Goal: Task Accomplishment & Management: Manage account settings

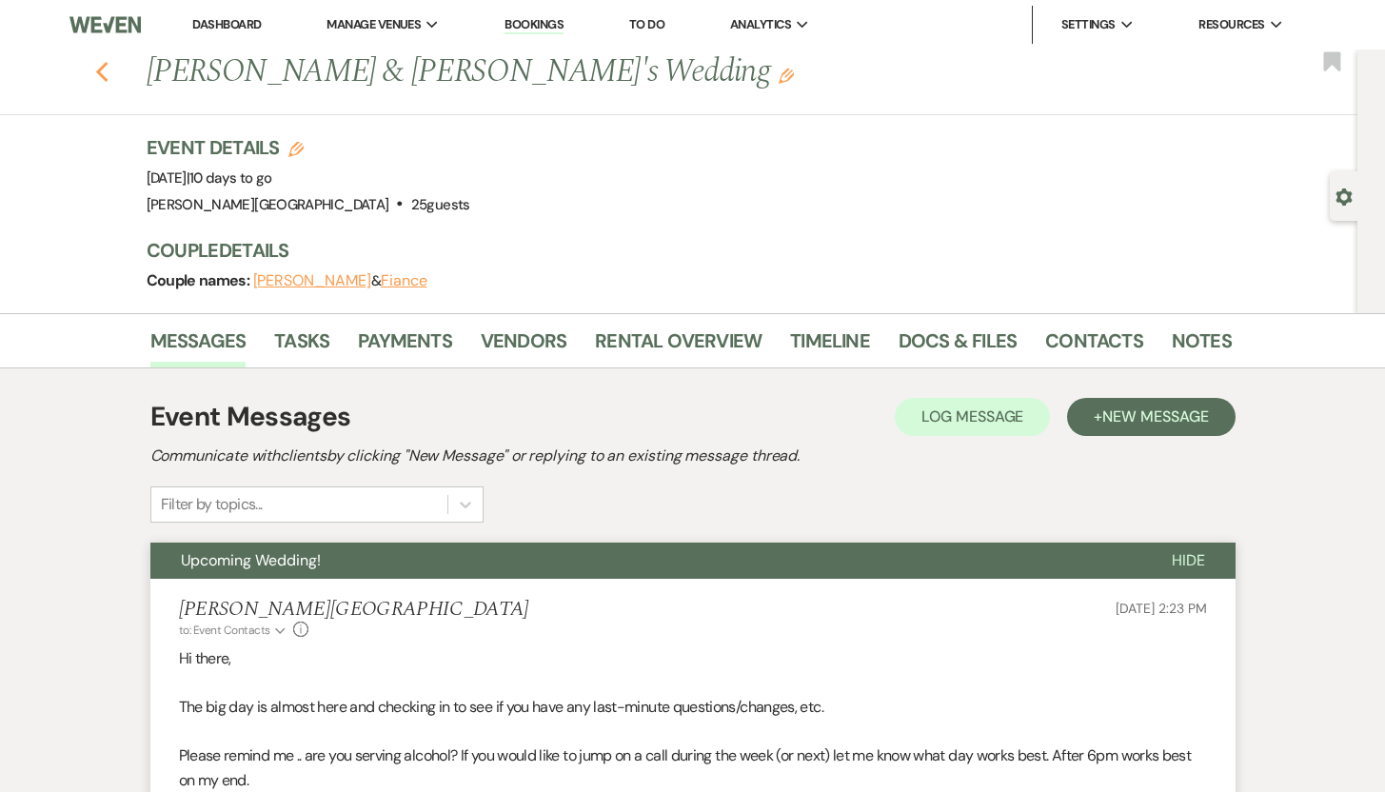
click at [109, 72] on icon "Previous" at bounding box center [102, 72] width 14 height 23
select select "8"
select select "5"
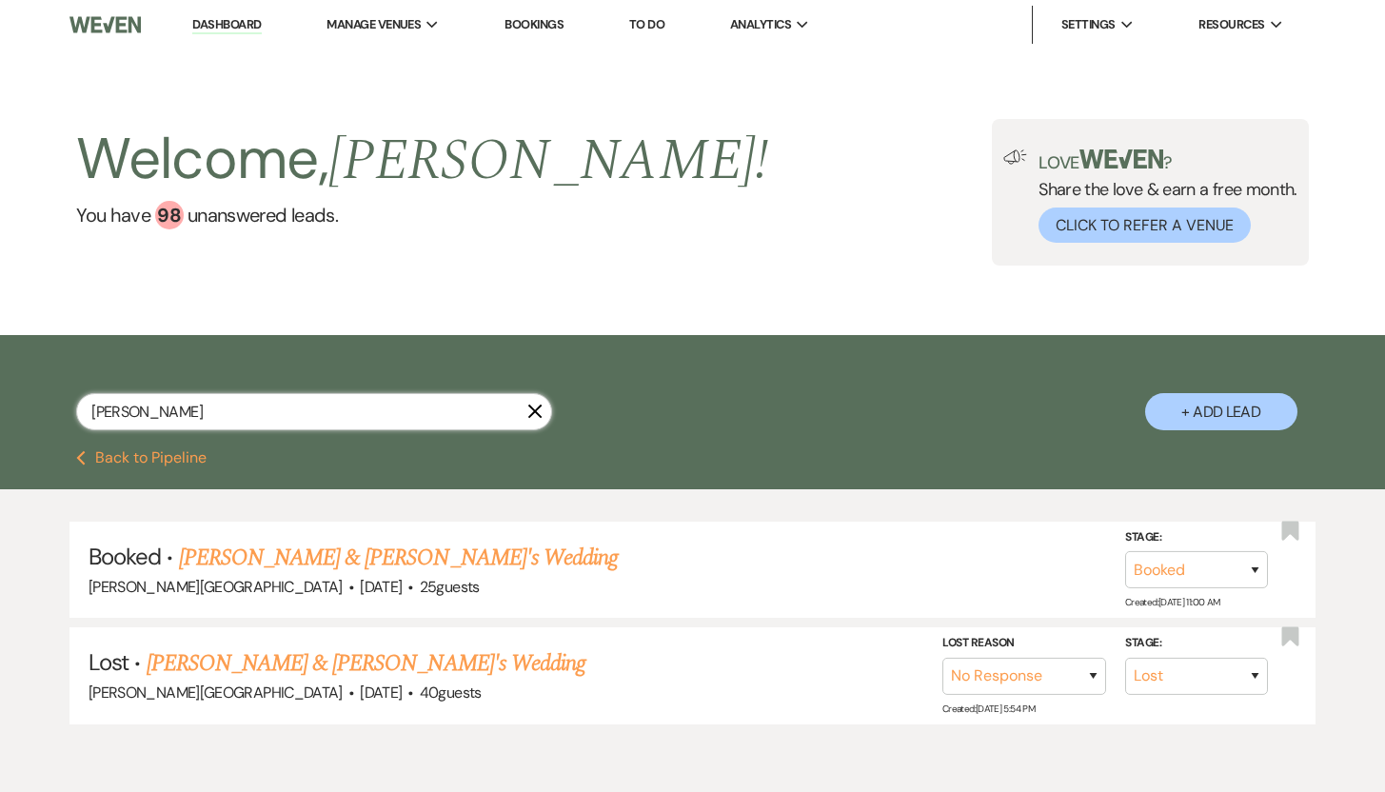
click at [232, 418] on input "[PERSON_NAME]" at bounding box center [314, 411] width 476 height 37
drag, startPoint x: 232, startPoint y: 418, endPoint x: 52, endPoint y: 417, distance: 179.9
click at [52, 417] on div "[PERSON_NAME] + Add Lead" at bounding box center [693, 396] width 1370 height 102
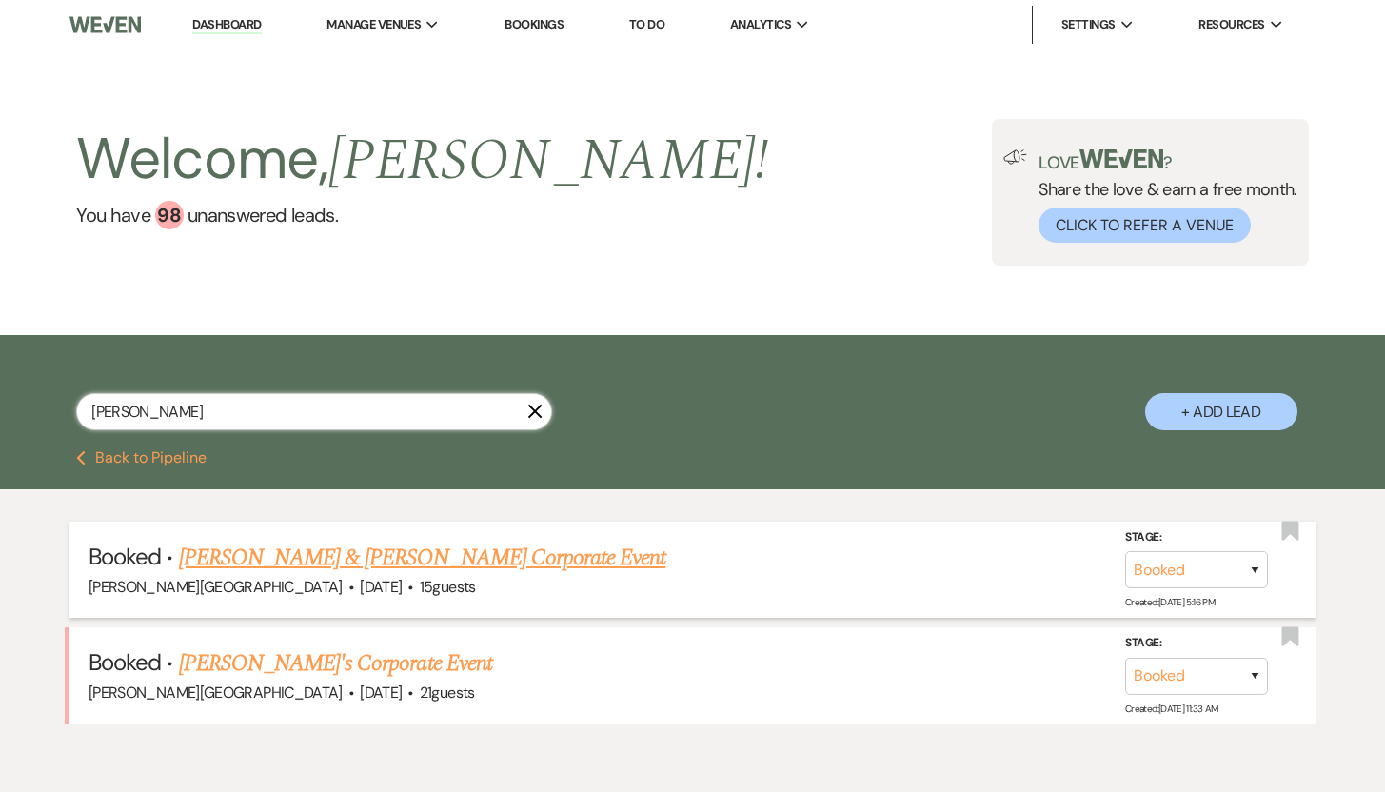
type input "[PERSON_NAME]"
click at [258, 562] on link "[PERSON_NAME] & [PERSON_NAME] Corporate Event" at bounding box center [422, 558] width 487 height 34
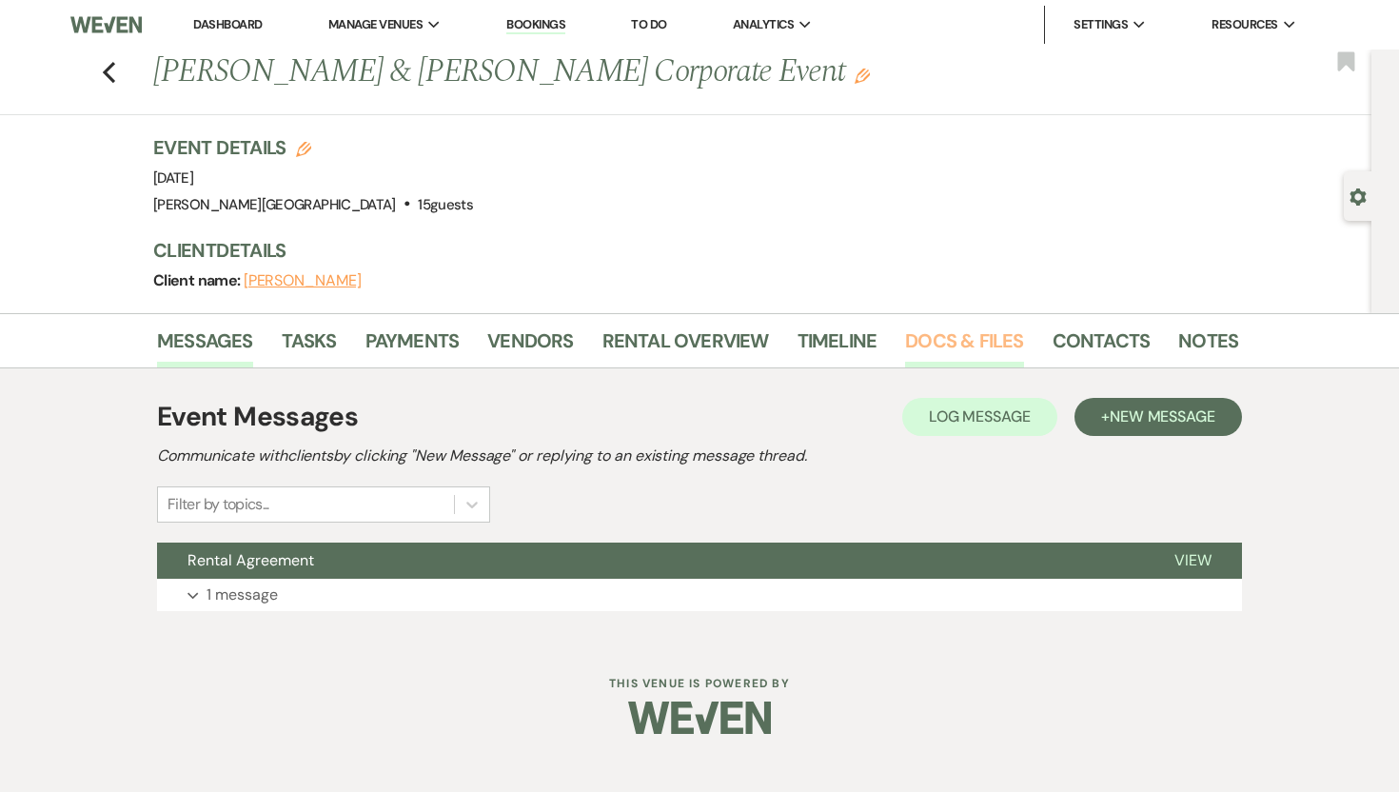
click at [965, 338] on link "Docs & Files" at bounding box center [964, 346] width 118 height 42
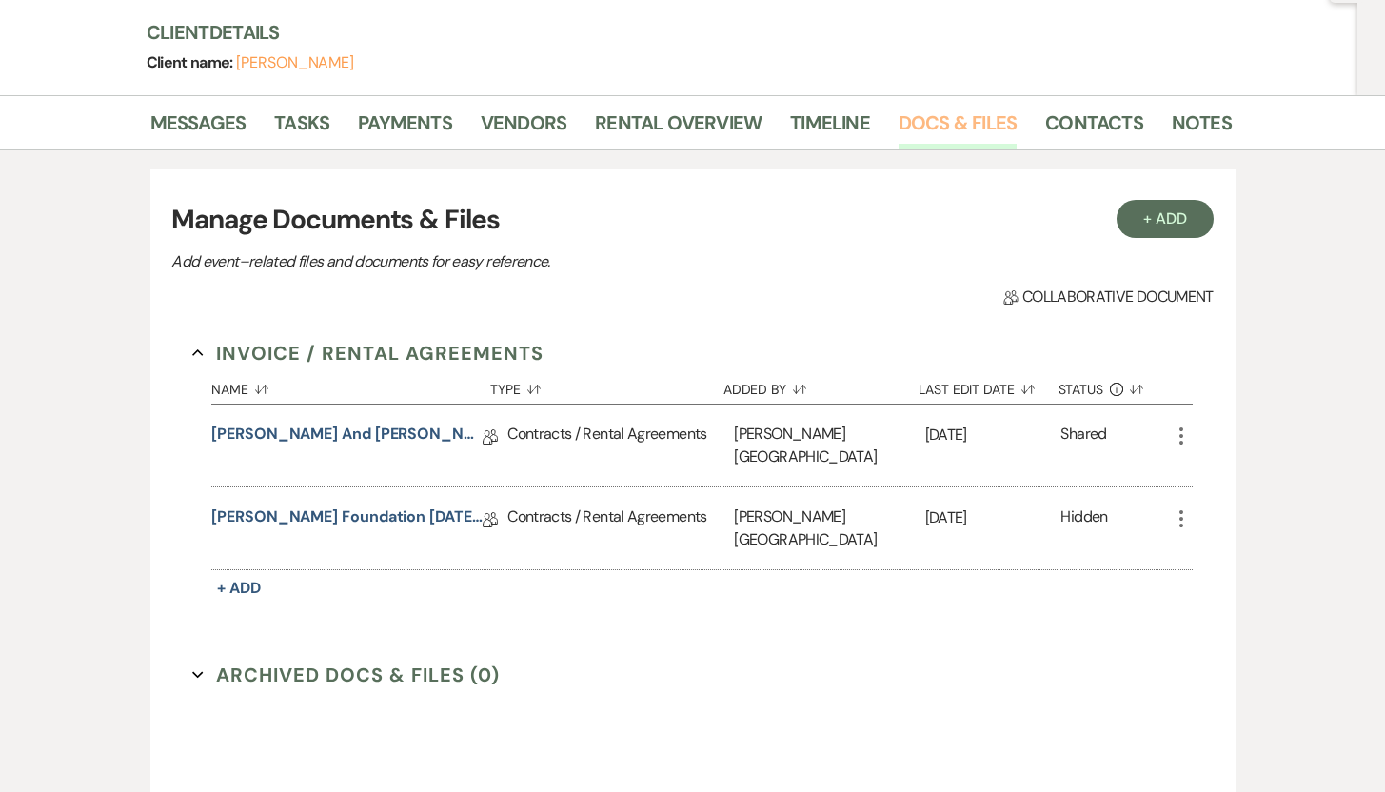
scroll to position [218, 0]
click at [1179, 507] on icon "More" at bounding box center [1181, 518] width 23 height 23
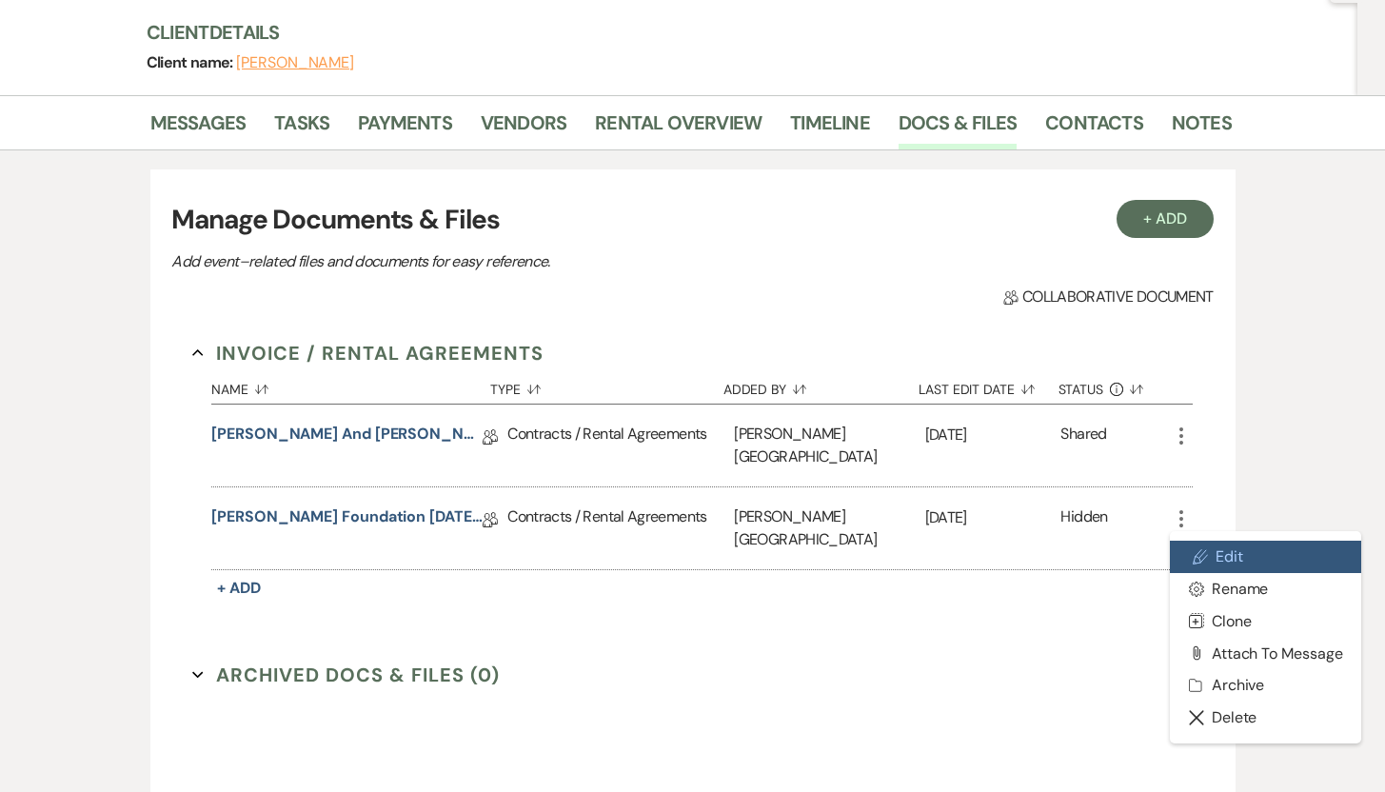
click at [1204, 549] on use at bounding box center [1200, 556] width 14 height 14
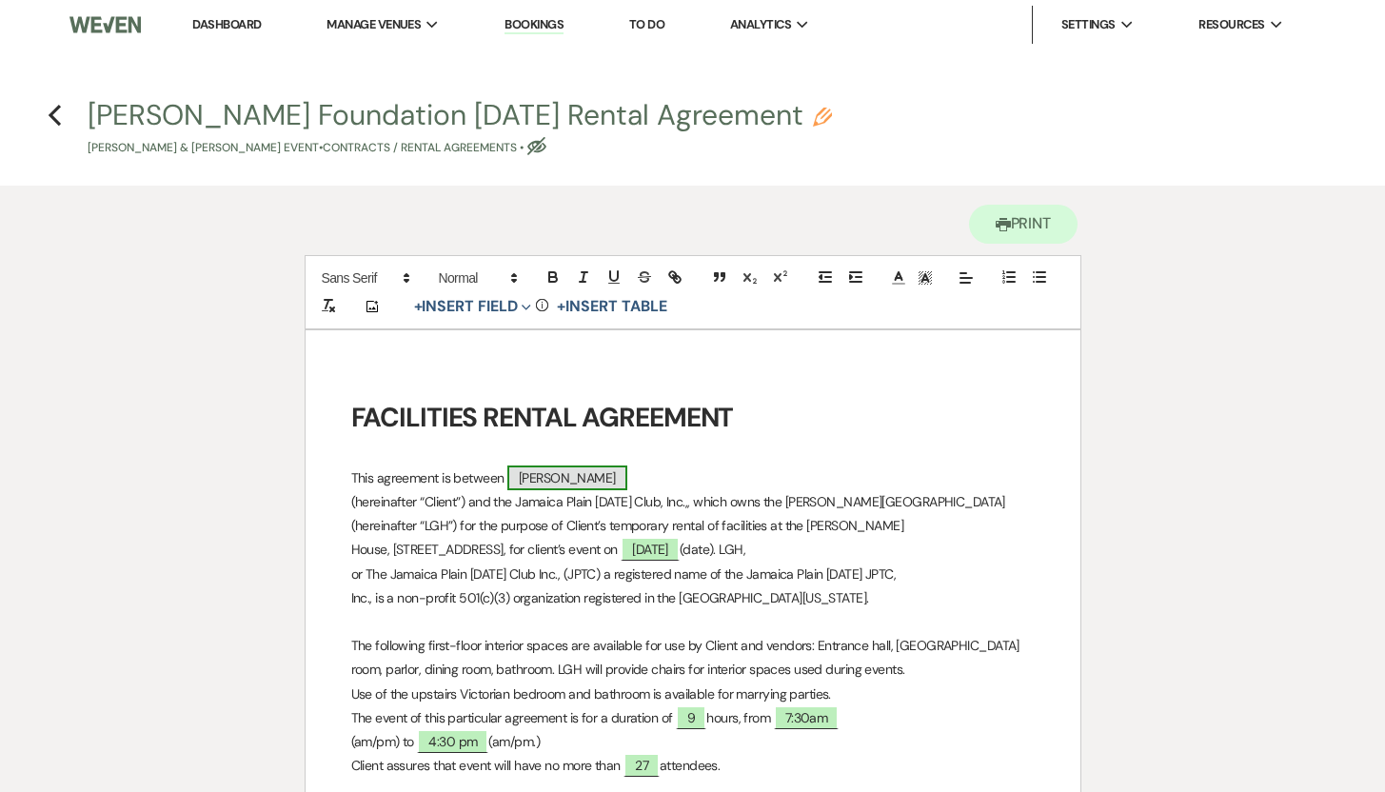
click at [576, 485] on span "[PERSON_NAME]" at bounding box center [567, 477] width 120 height 25
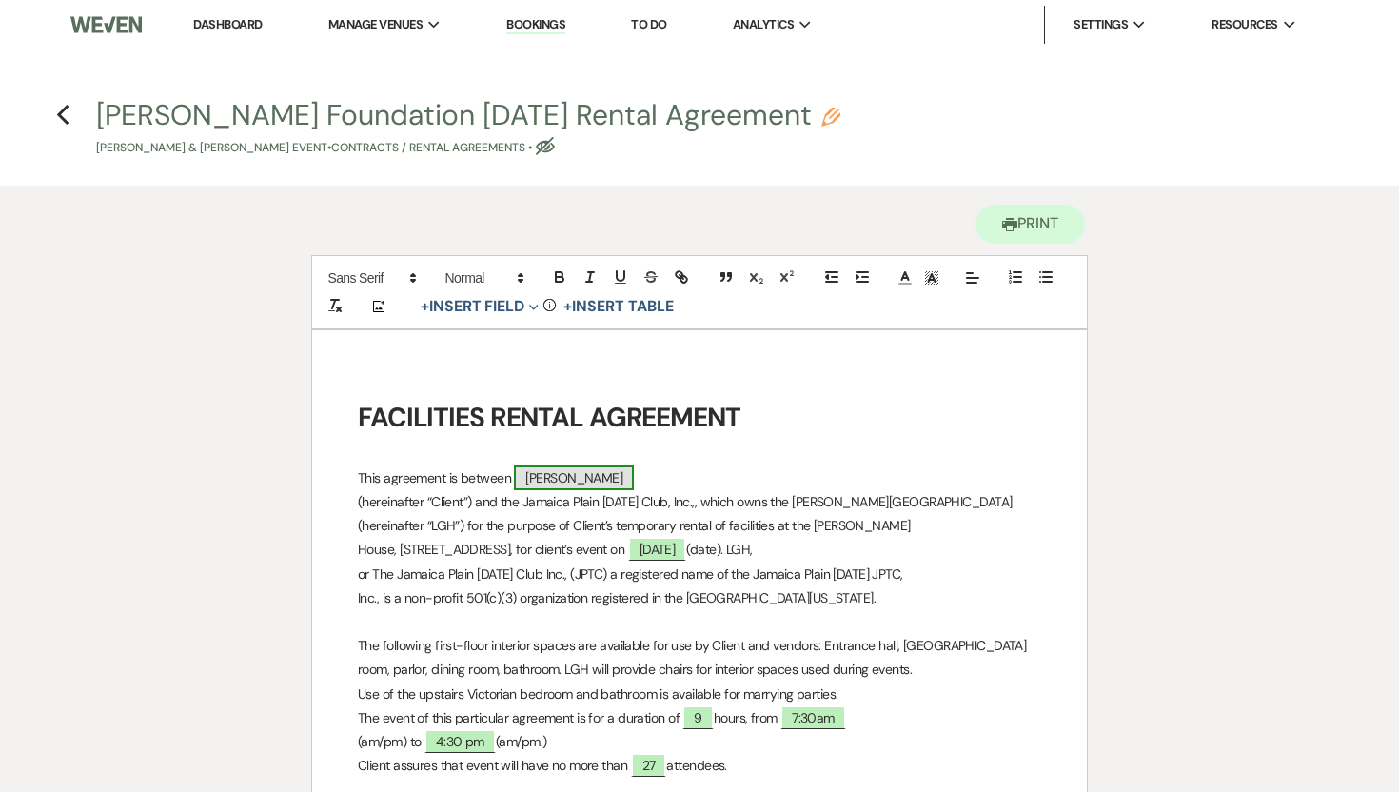
select select "smartCustomField"
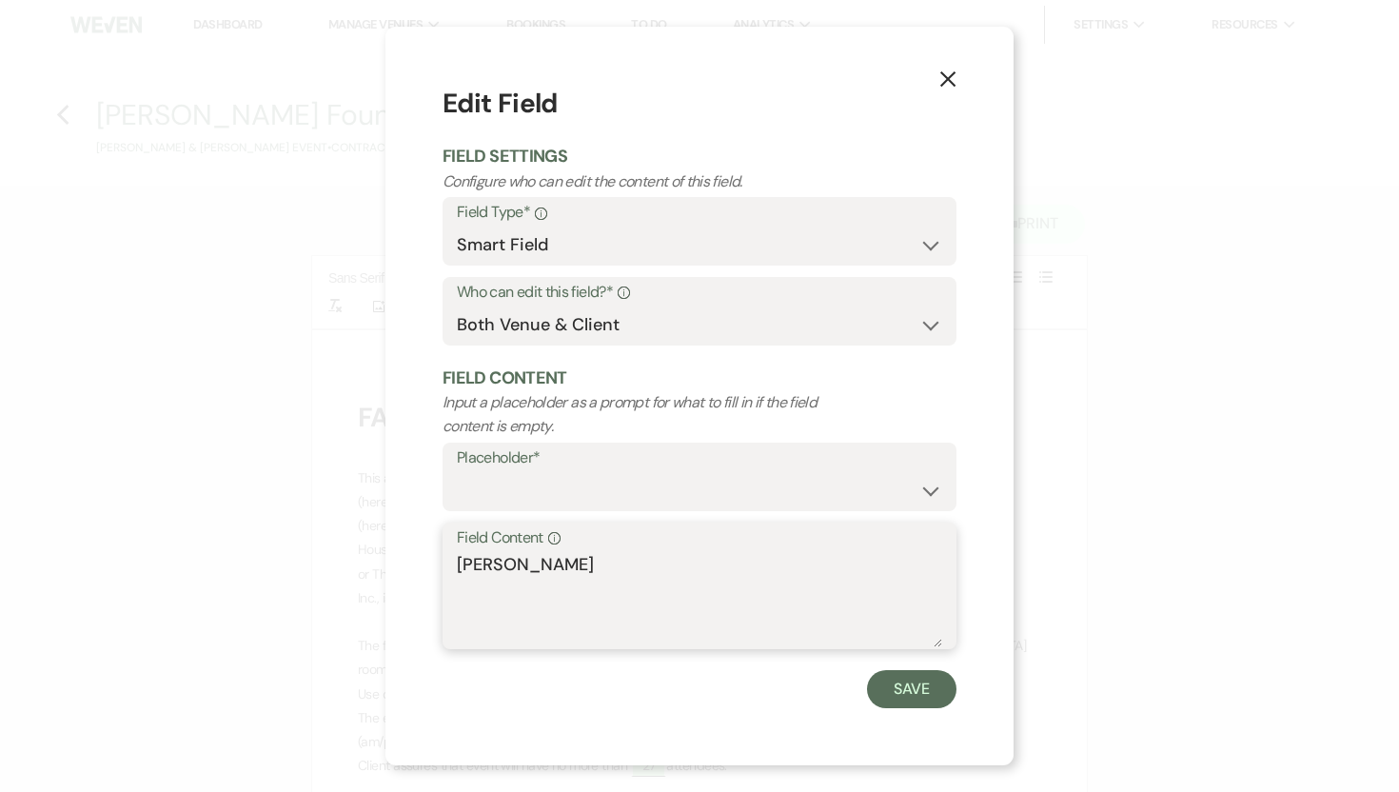
drag, startPoint x: 562, startPoint y: 568, endPoint x: 421, endPoint y: 566, distance: 141.8
click at [421, 566] on div "X Edit Field Field Settings Configure who can edit the content of this field. F…" at bounding box center [699, 396] width 628 height 738
paste textarea "[PERSON_NAME] and [PERSON_NAME] Foundation"
type textarea "[PERSON_NAME] and [PERSON_NAME] Foundation"
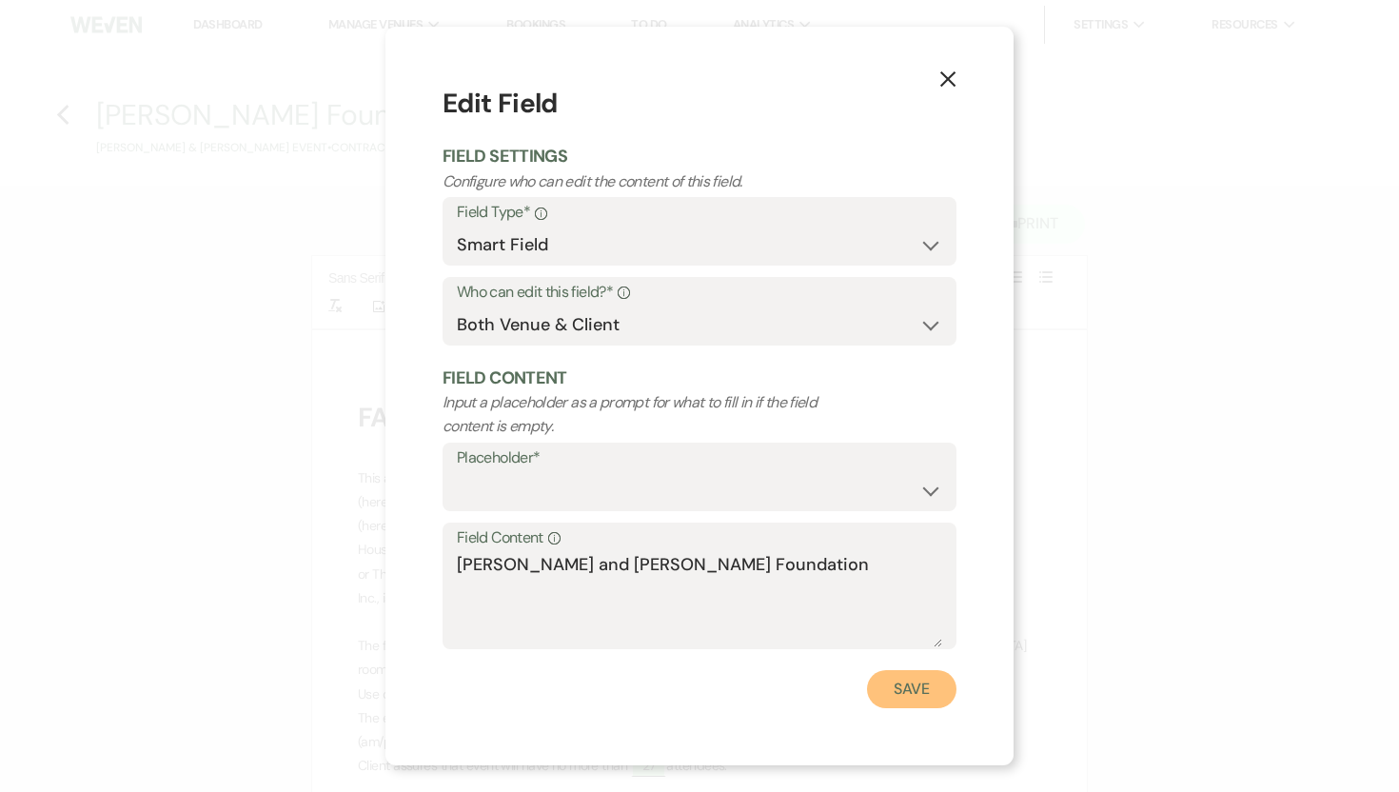
click at [900, 684] on button "Save" at bounding box center [911, 689] width 89 height 38
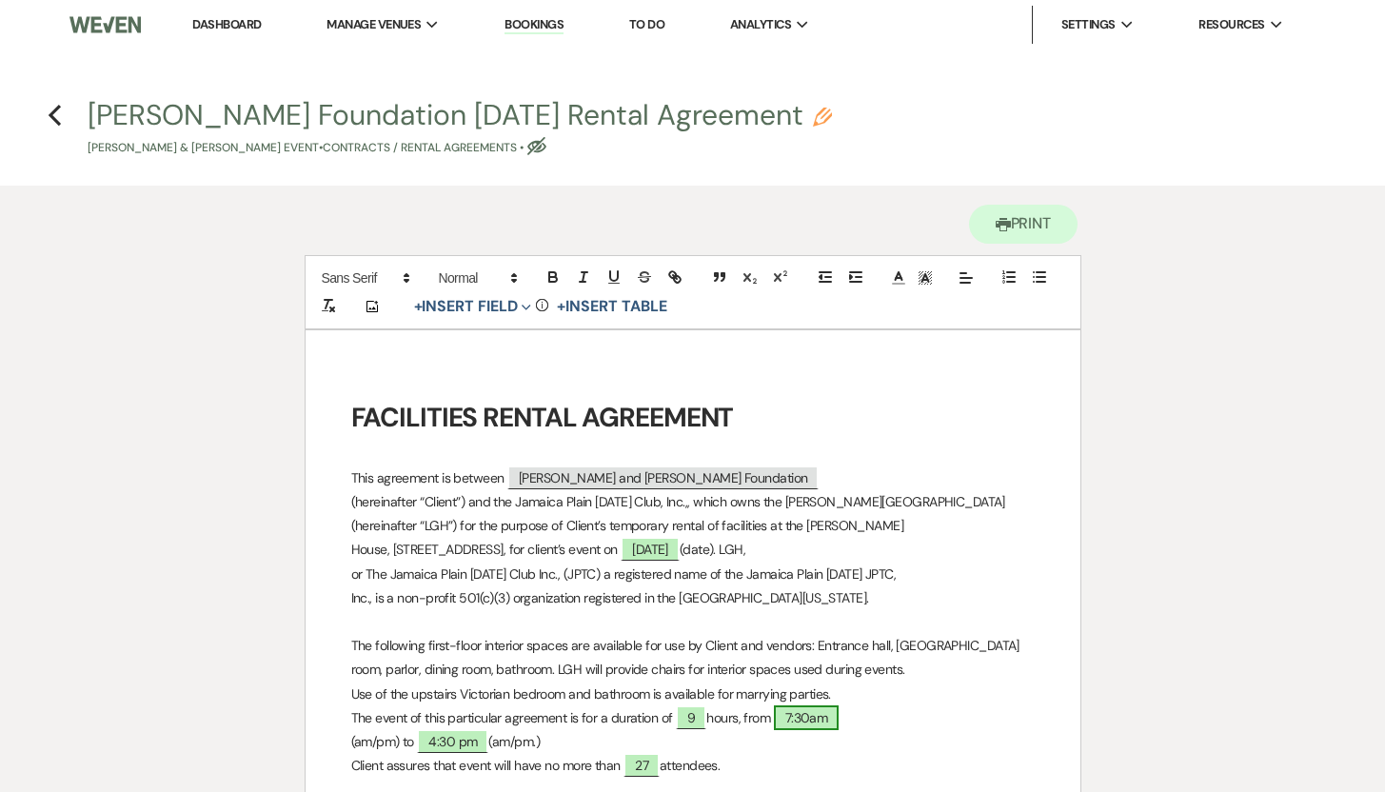
click at [798, 711] on span "7:30am" at bounding box center [807, 717] width 66 height 25
select select "owner"
select select "Time"
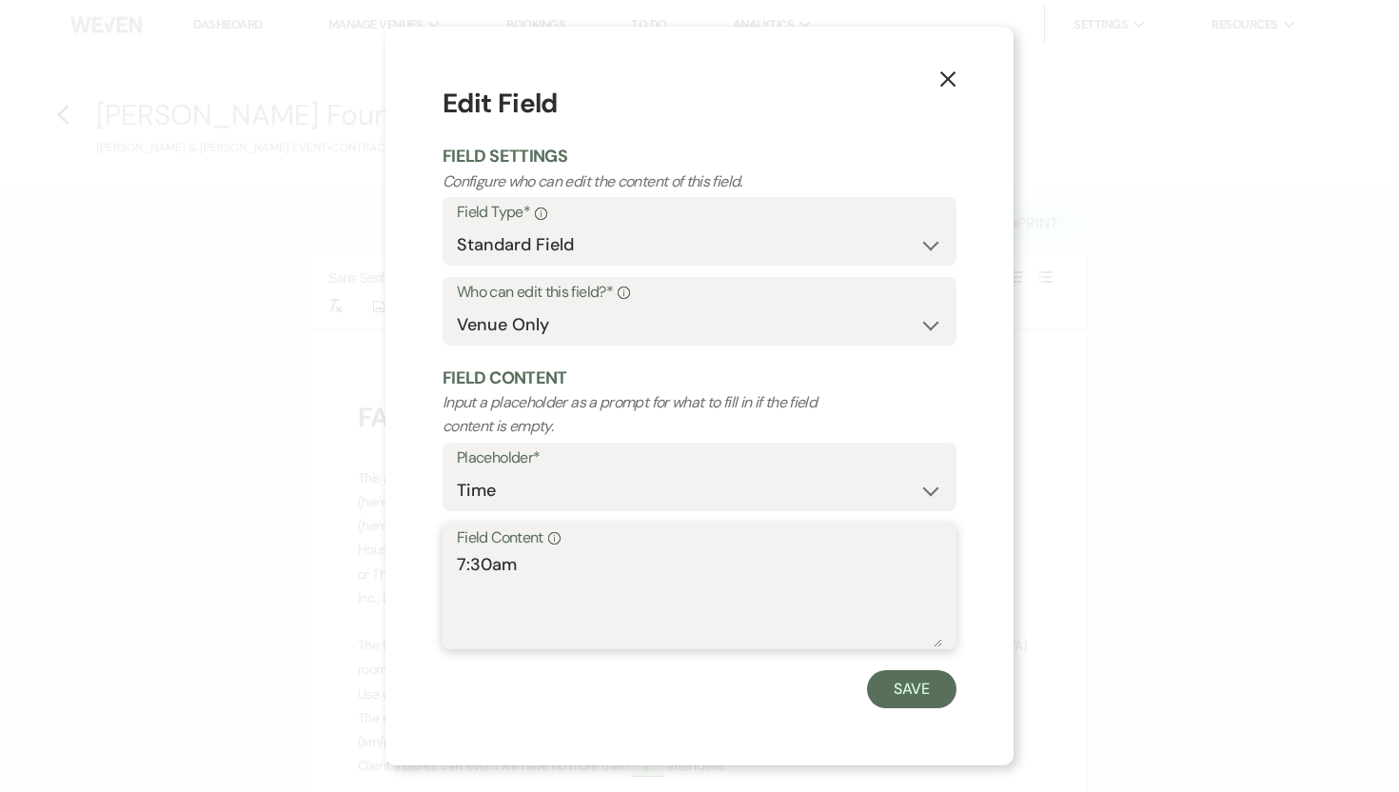
drag, startPoint x: 518, startPoint y: 563, endPoint x: 445, endPoint y: 564, distance: 72.3
click at [445, 564] on div "Field Content Info 7:30am" at bounding box center [700, 585] width 514 height 127
drag, startPoint x: 516, startPoint y: 565, endPoint x: 473, endPoint y: 565, distance: 42.8
click at [473, 565] on textarea "9:15am" at bounding box center [699, 599] width 485 height 95
type textarea "9:00am"
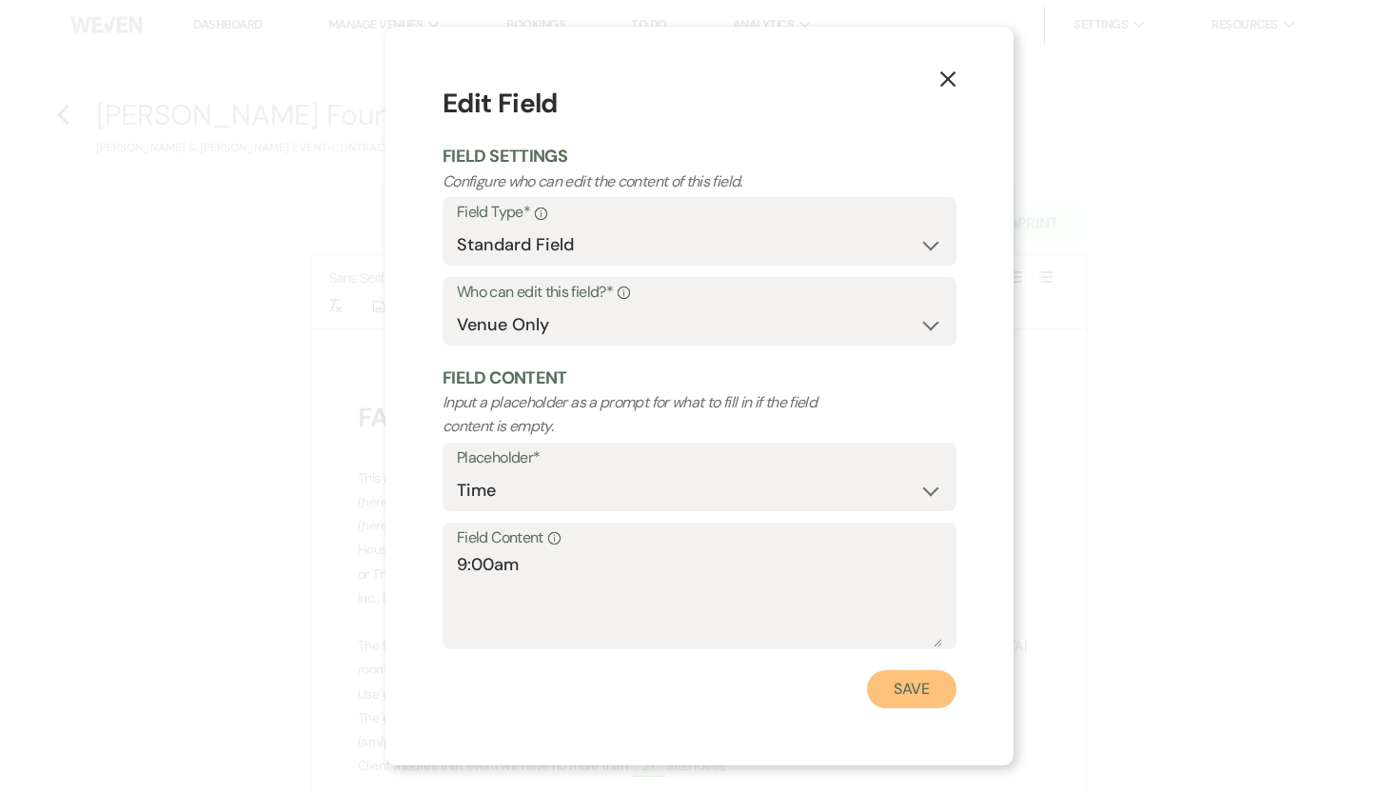
click at [933, 692] on button "Save" at bounding box center [911, 689] width 89 height 38
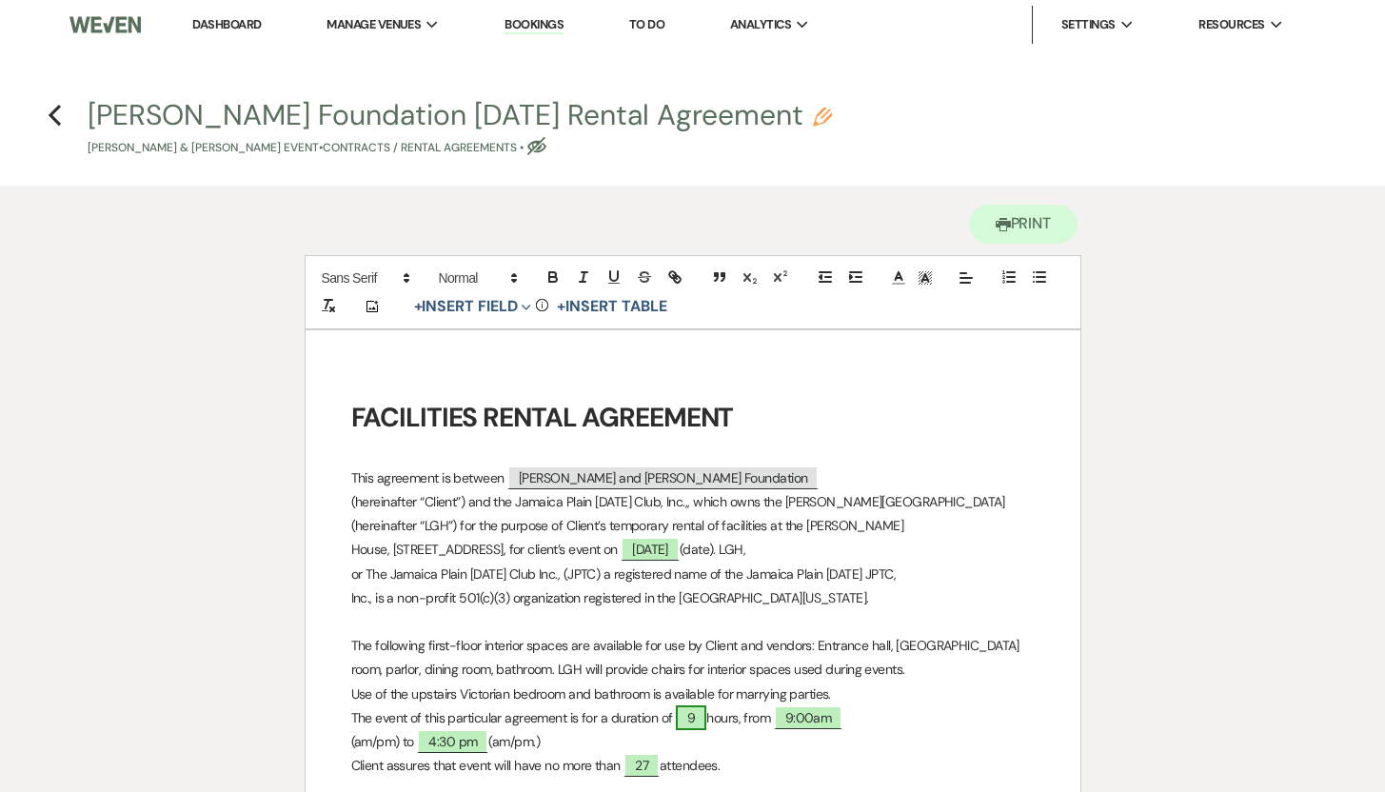
click at [706, 714] on span "9" at bounding box center [691, 717] width 30 height 25
select select "owner"
select select "Number"
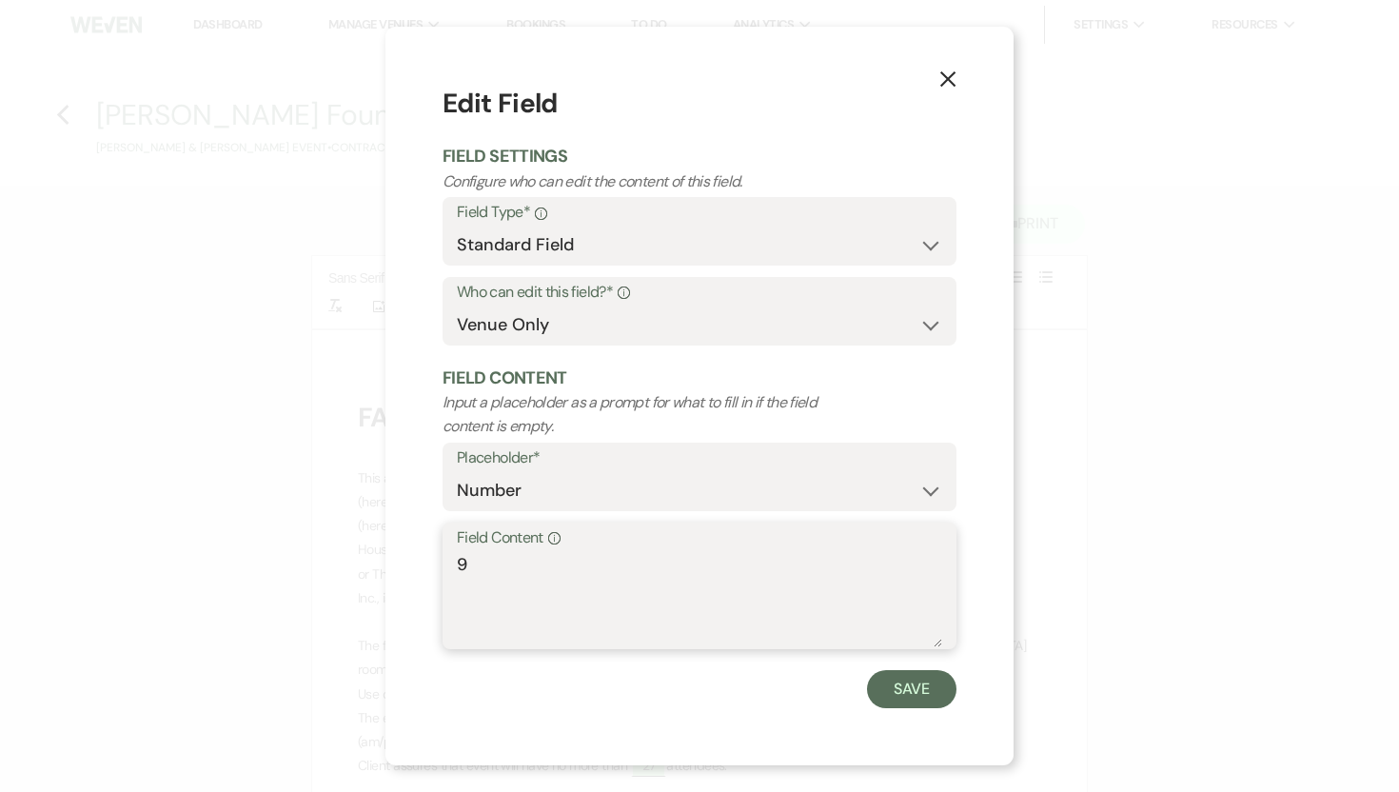
drag, startPoint x: 481, startPoint y: 571, endPoint x: 454, endPoint y: 571, distance: 26.6
click at [454, 571] on div "Field Content Info 9" at bounding box center [700, 585] width 514 height 127
type textarea "7.5"
click at [897, 689] on button "Save" at bounding box center [911, 689] width 89 height 38
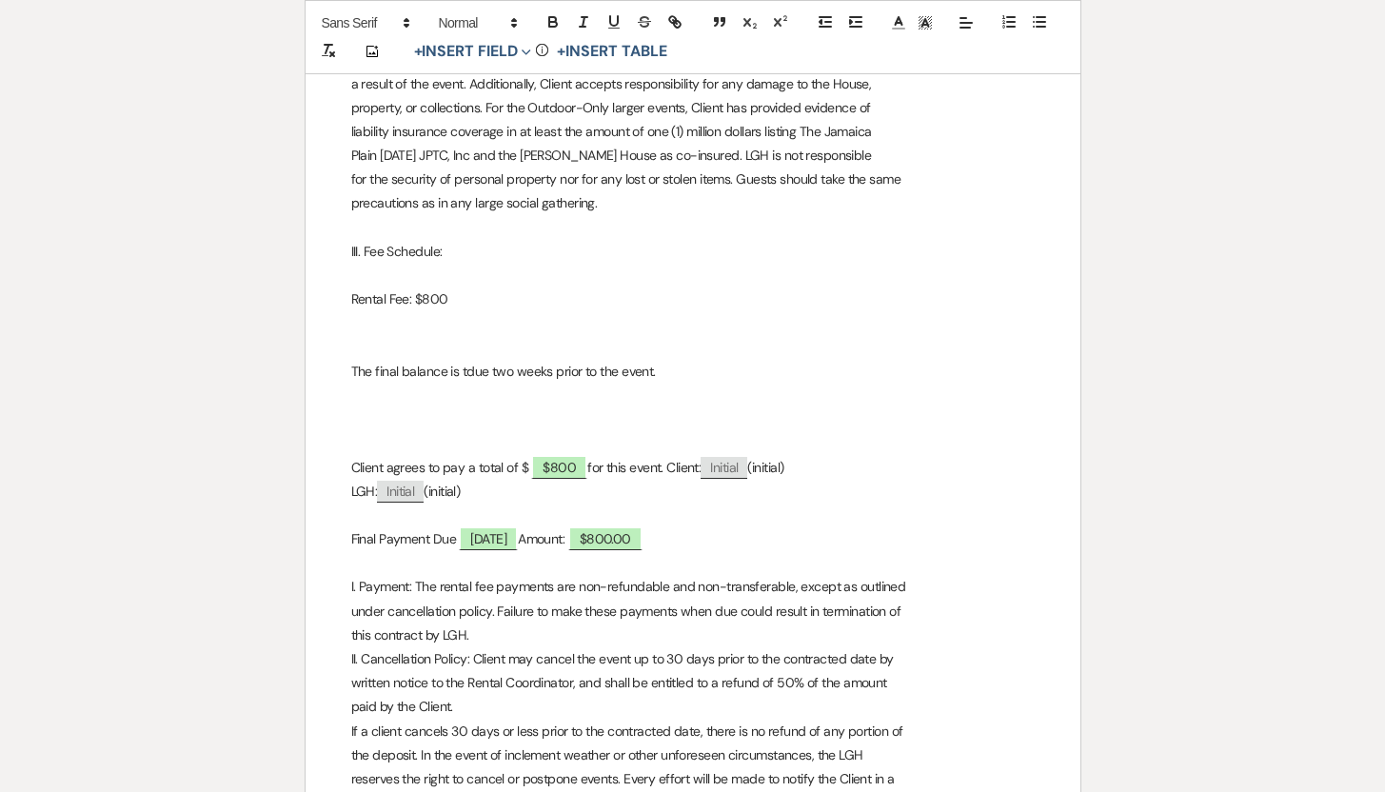
scroll to position [1126, 0]
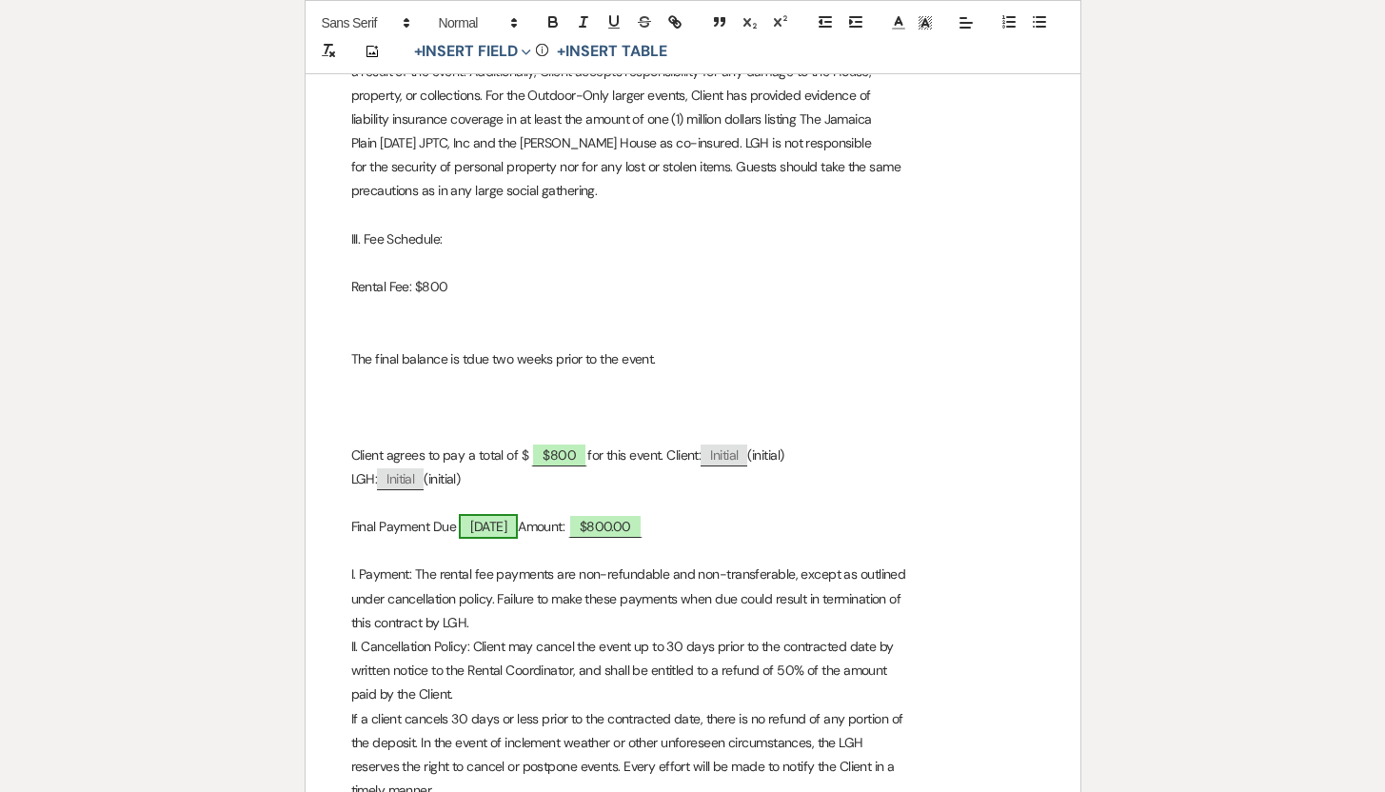
click at [506, 525] on span "[DATE]" at bounding box center [488, 526] width 59 height 25
select select "owner"
select select "Date"
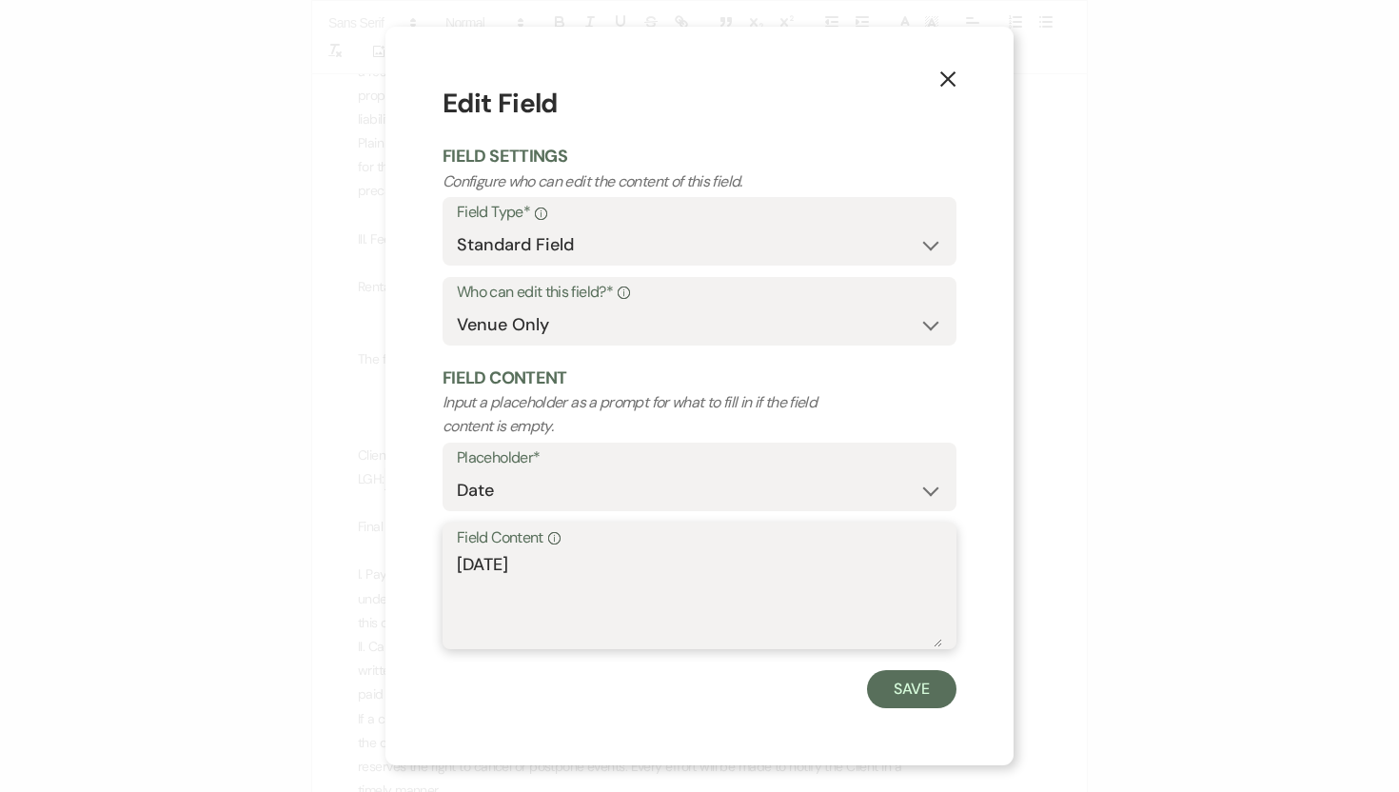
click at [495, 566] on textarea "[DATE]" at bounding box center [699, 599] width 485 height 95
type textarea "[DATE]"
click at [907, 688] on button "Save" at bounding box center [911, 689] width 89 height 38
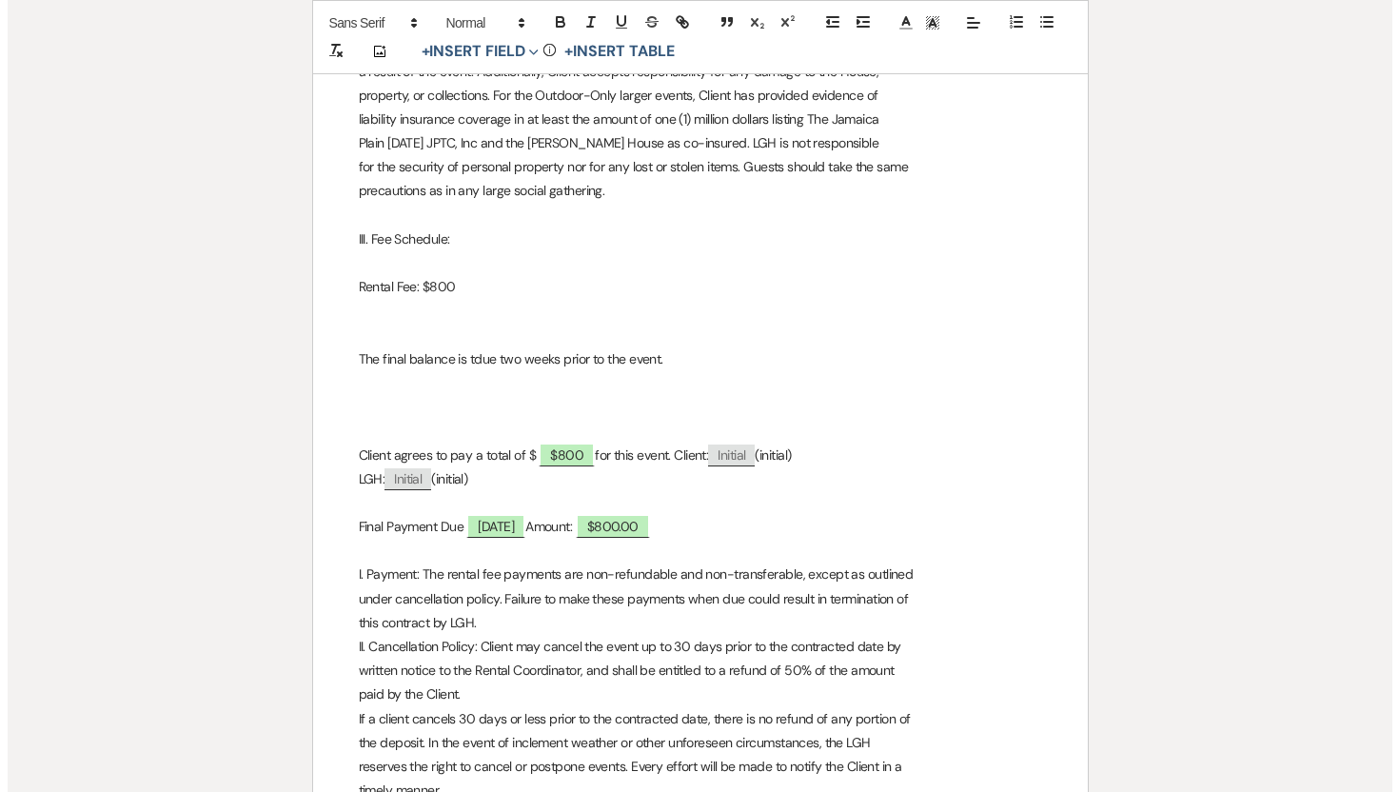
scroll to position [0, 0]
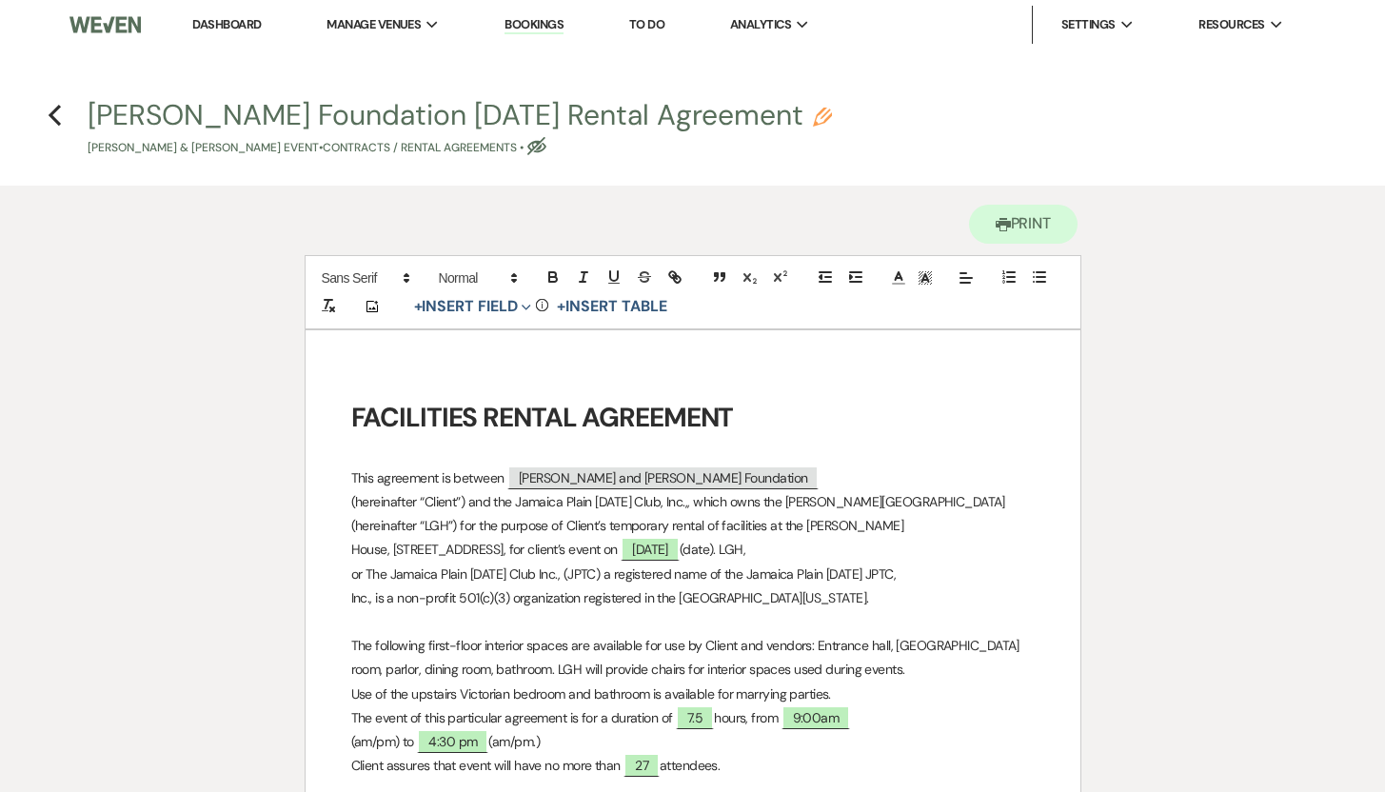
click at [832, 120] on icon "Pencil" at bounding box center [822, 117] width 19 height 19
select select "10"
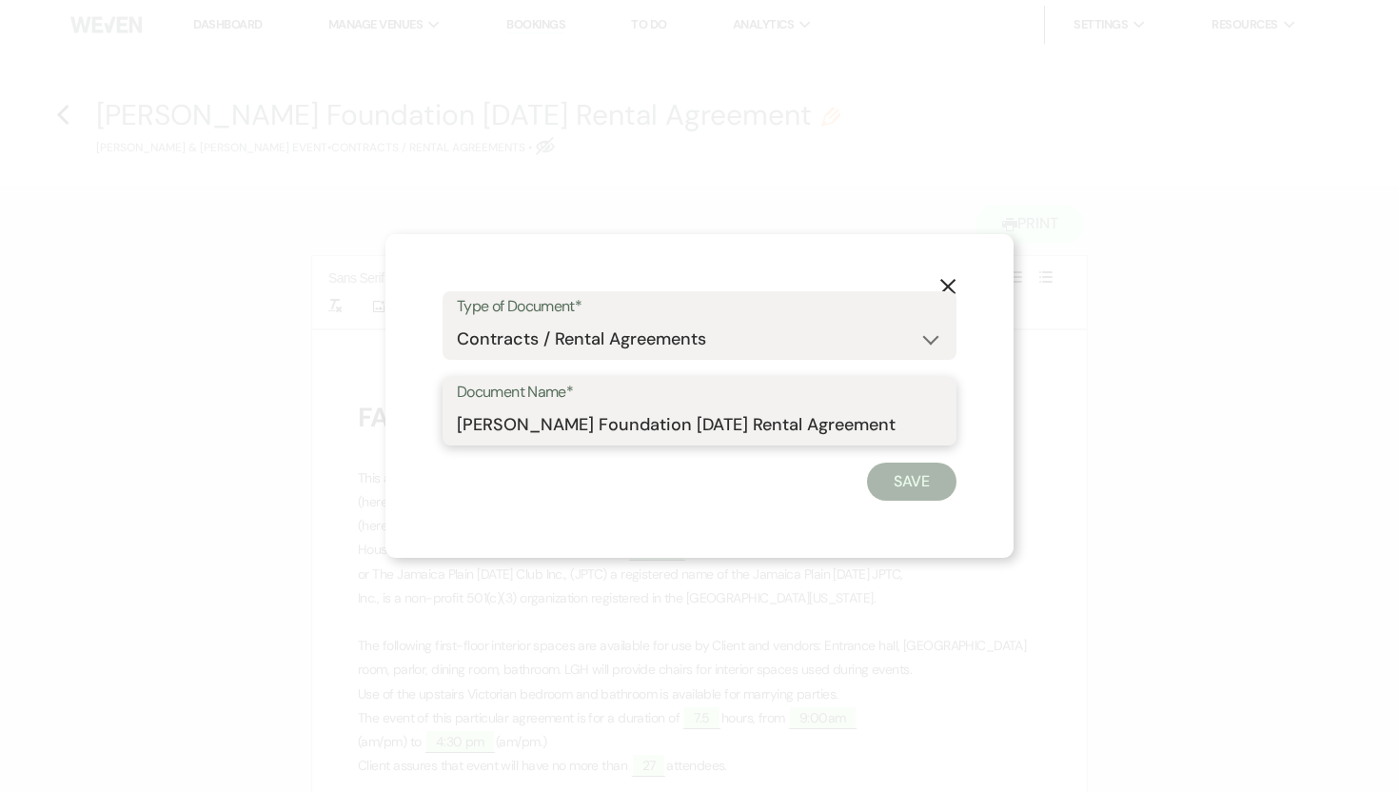
click at [922, 425] on input "[PERSON_NAME] Foundation [DATE] Rental Agreement" at bounding box center [699, 424] width 485 height 37
type input "[PERSON_NAME] Foundation [DATE] Rental Agreement (Updated)"
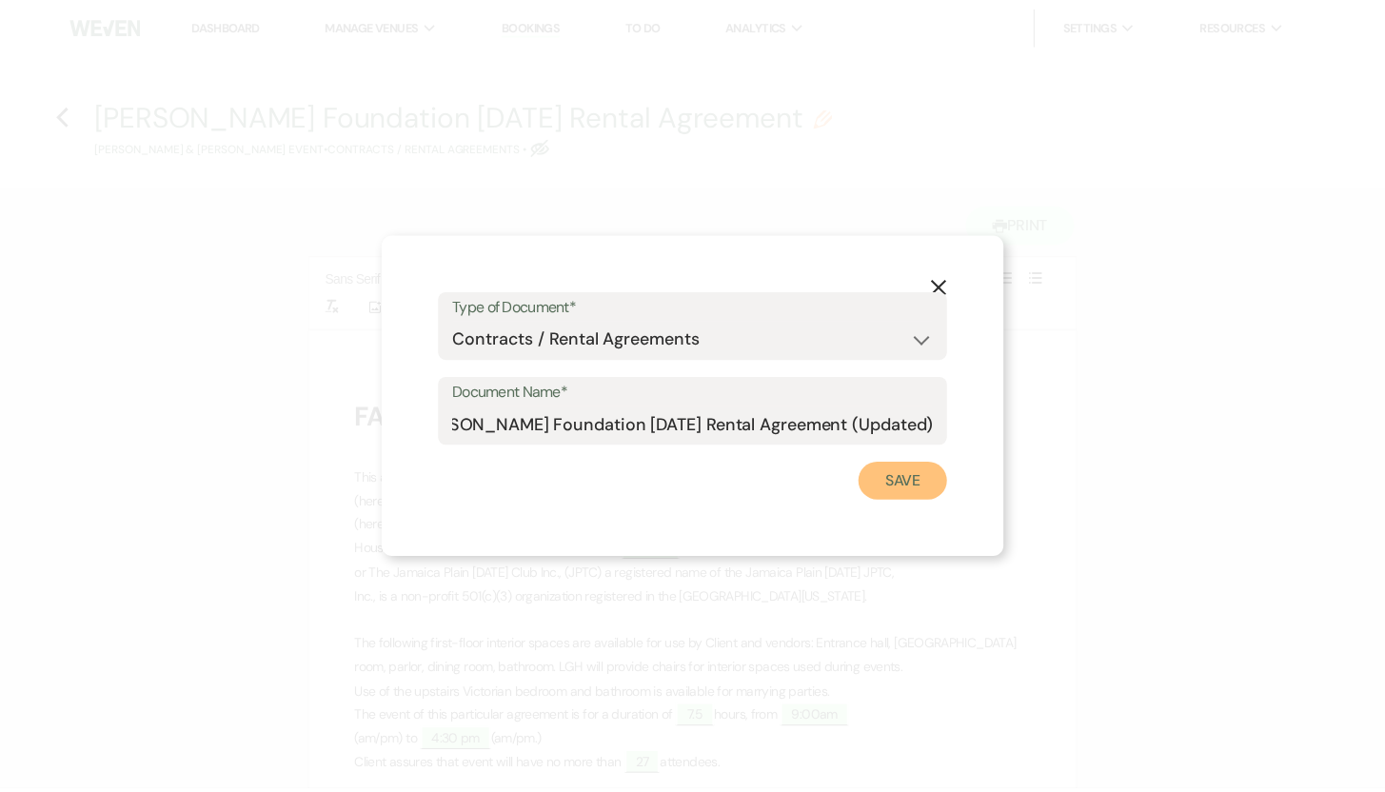
scroll to position [0, 0]
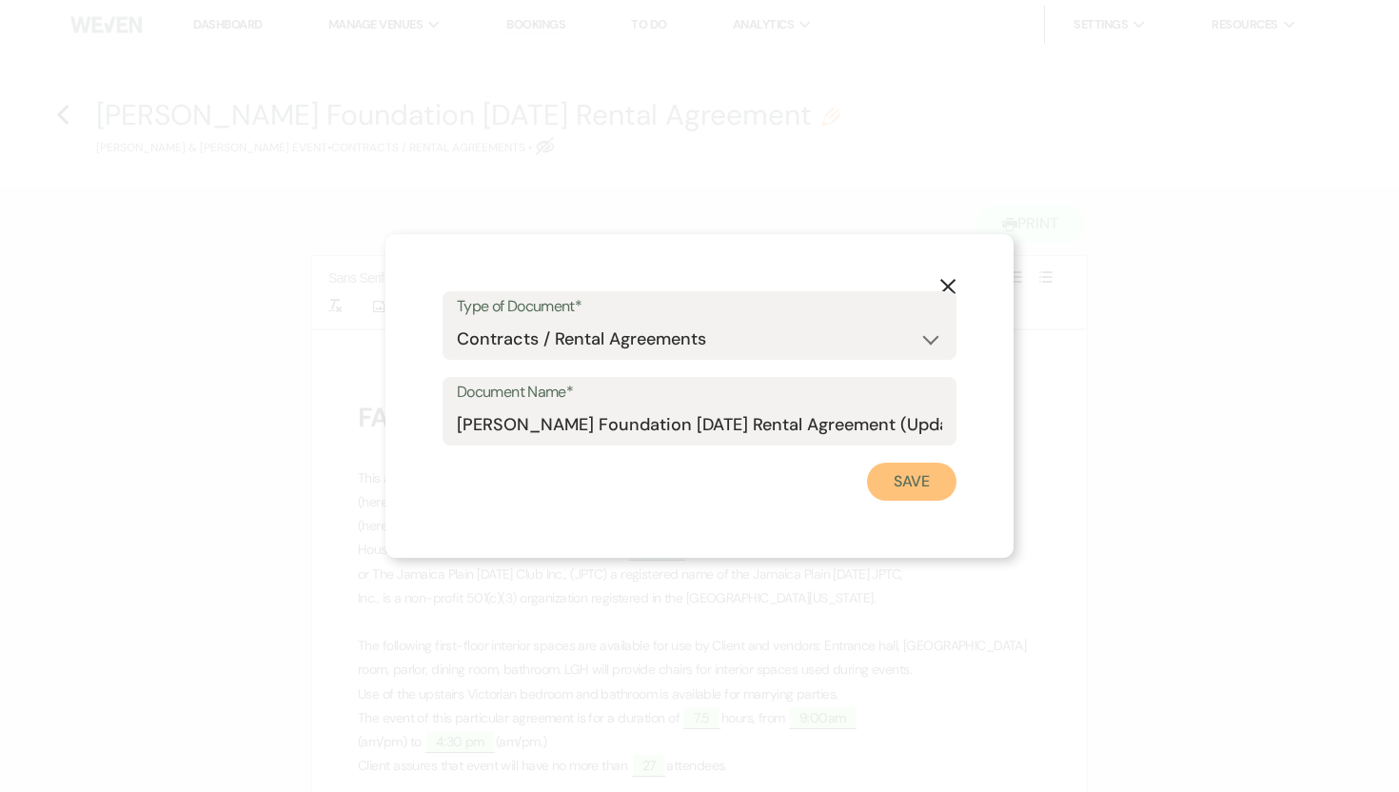
click at [912, 475] on button "Save" at bounding box center [911, 482] width 89 height 38
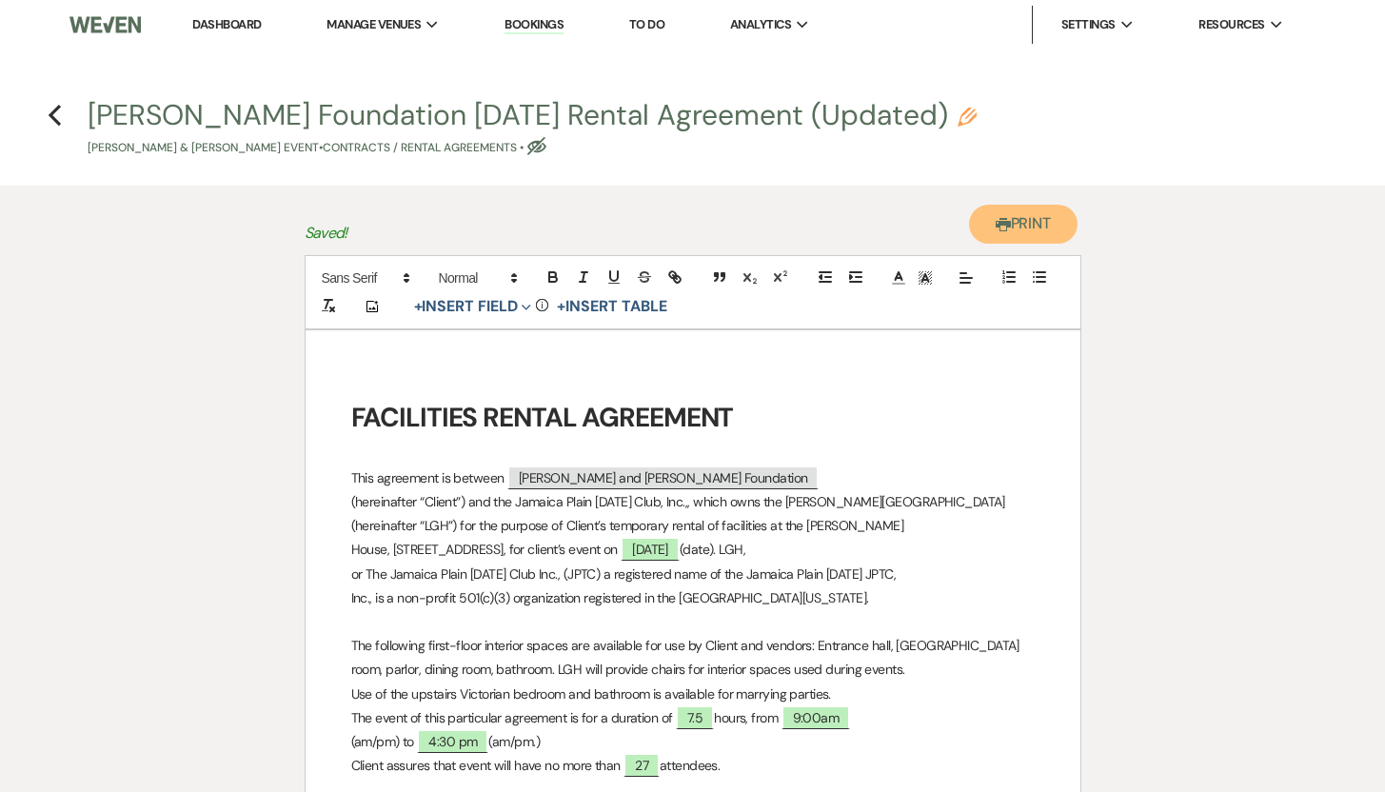
click at [1031, 229] on button "Printer Print" at bounding box center [1023, 224] width 109 height 39
